Goal: Find contact information: Find contact information

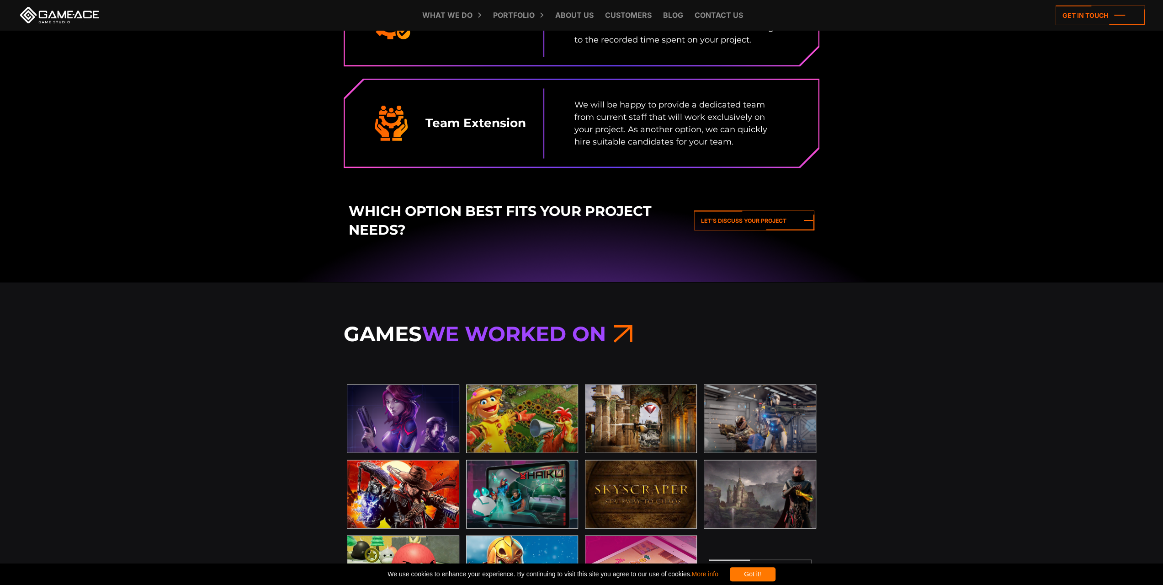
scroll to position [1645, 0]
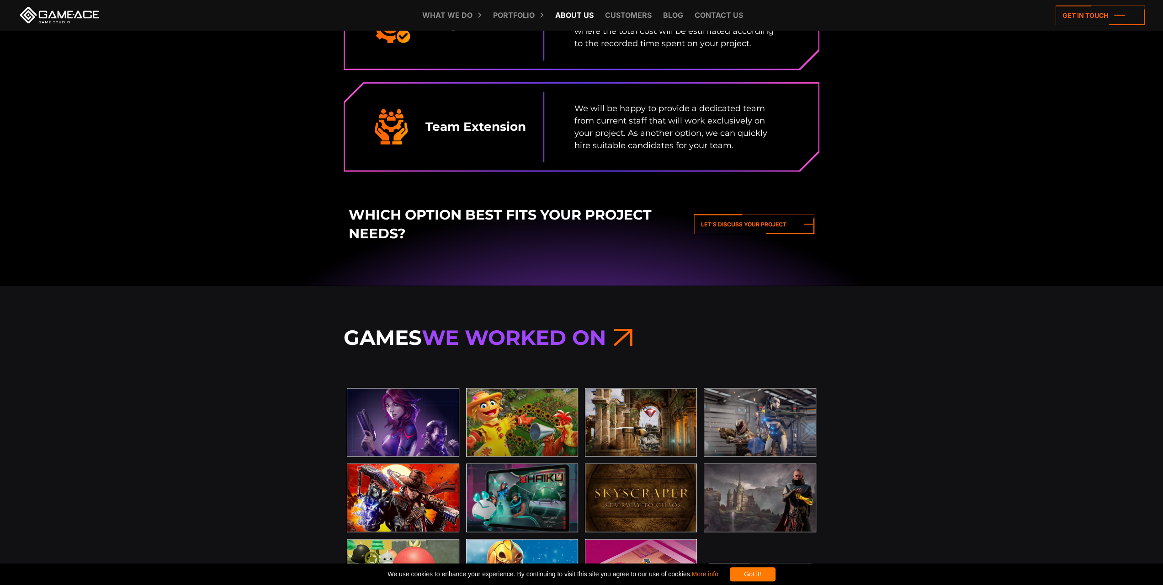
click at [580, 19] on link "About Us" at bounding box center [575, 15] width 48 height 30
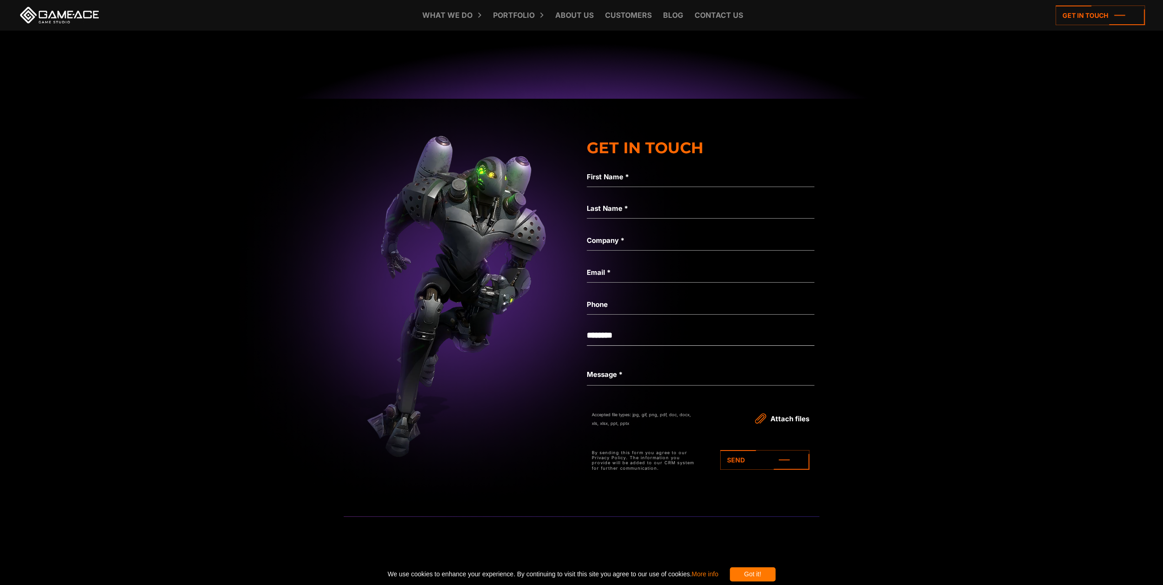
scroll to position [3199, 0]
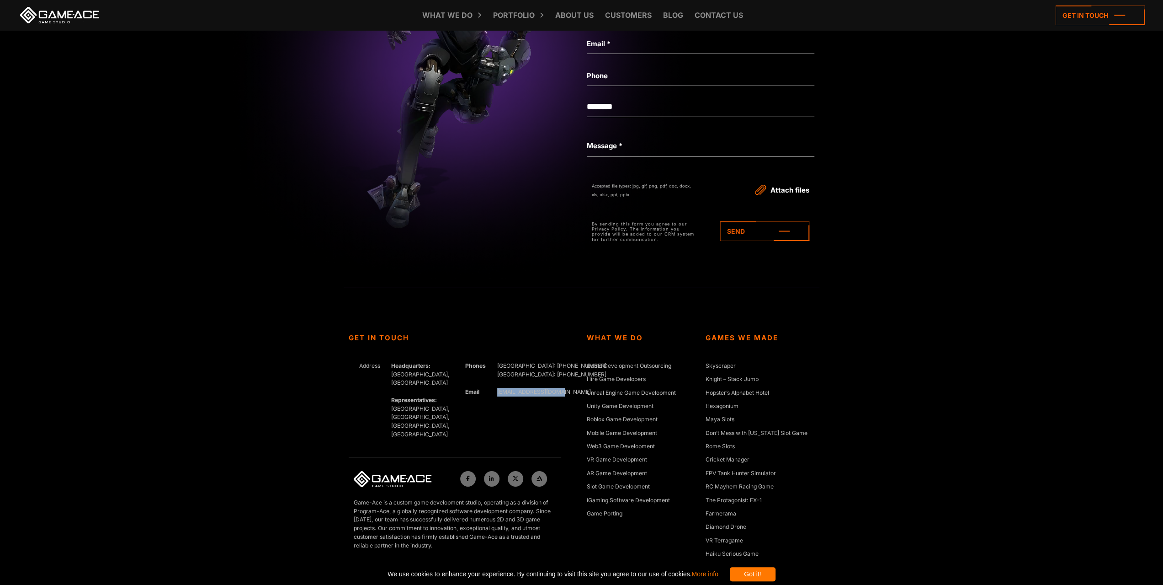
drag, startPoint x: 576, startPoint y: 383, endPoint x: 492, endPoint y: 395, distance: 84.6
click at [492, 395] on div "Get In Touch Address Headquarters: Nicosia, Cyprus Representatives: Germany, Uk…" at bounding box center [463, 465] width 238 height 263
copy link "[EMAIL_ADDRESS][DOMAIN_NAME]"
